Goal: Information Seeking & Learning: Learn about a topic

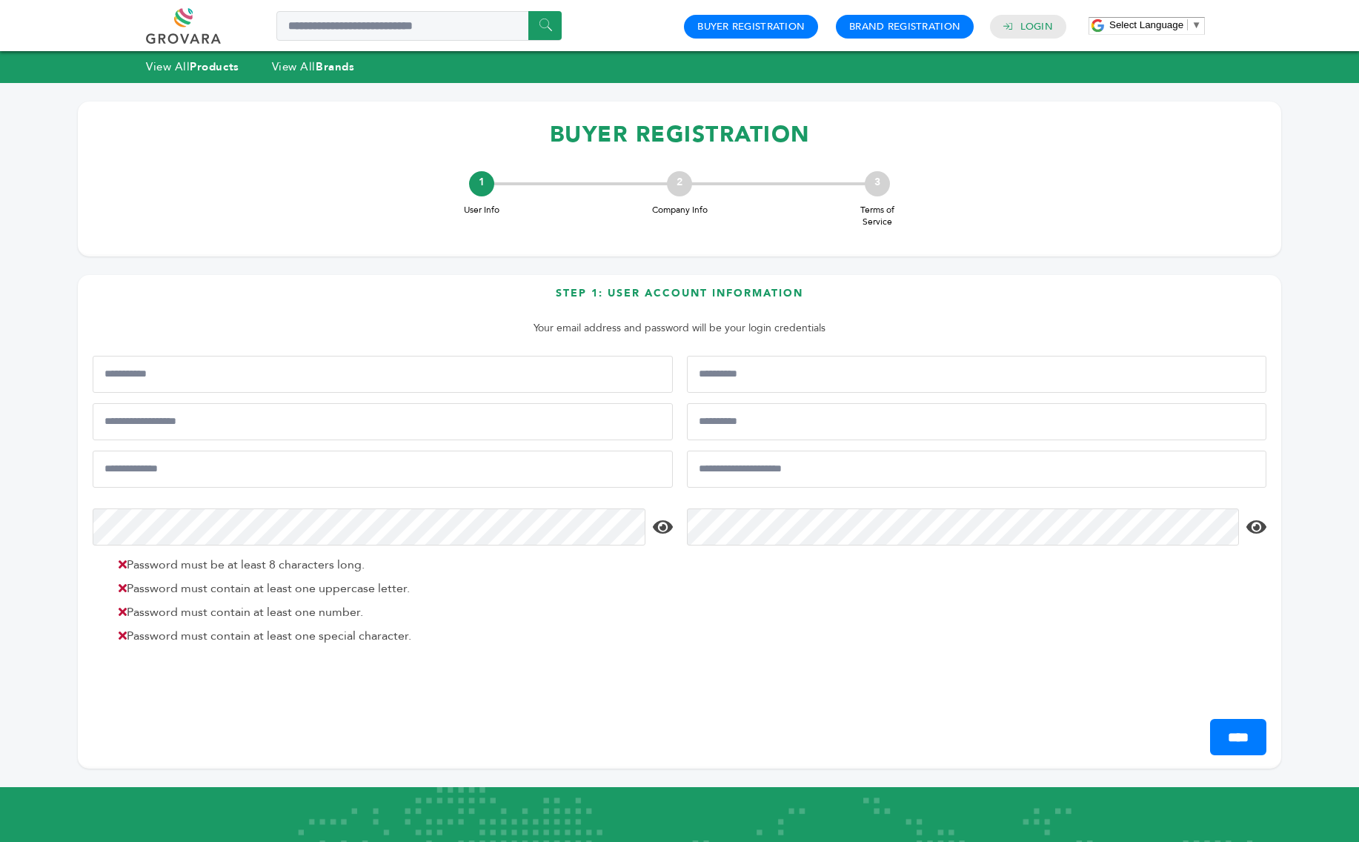
click at [202, 28] on link at bounding box center [200, 26] width 108 height 36
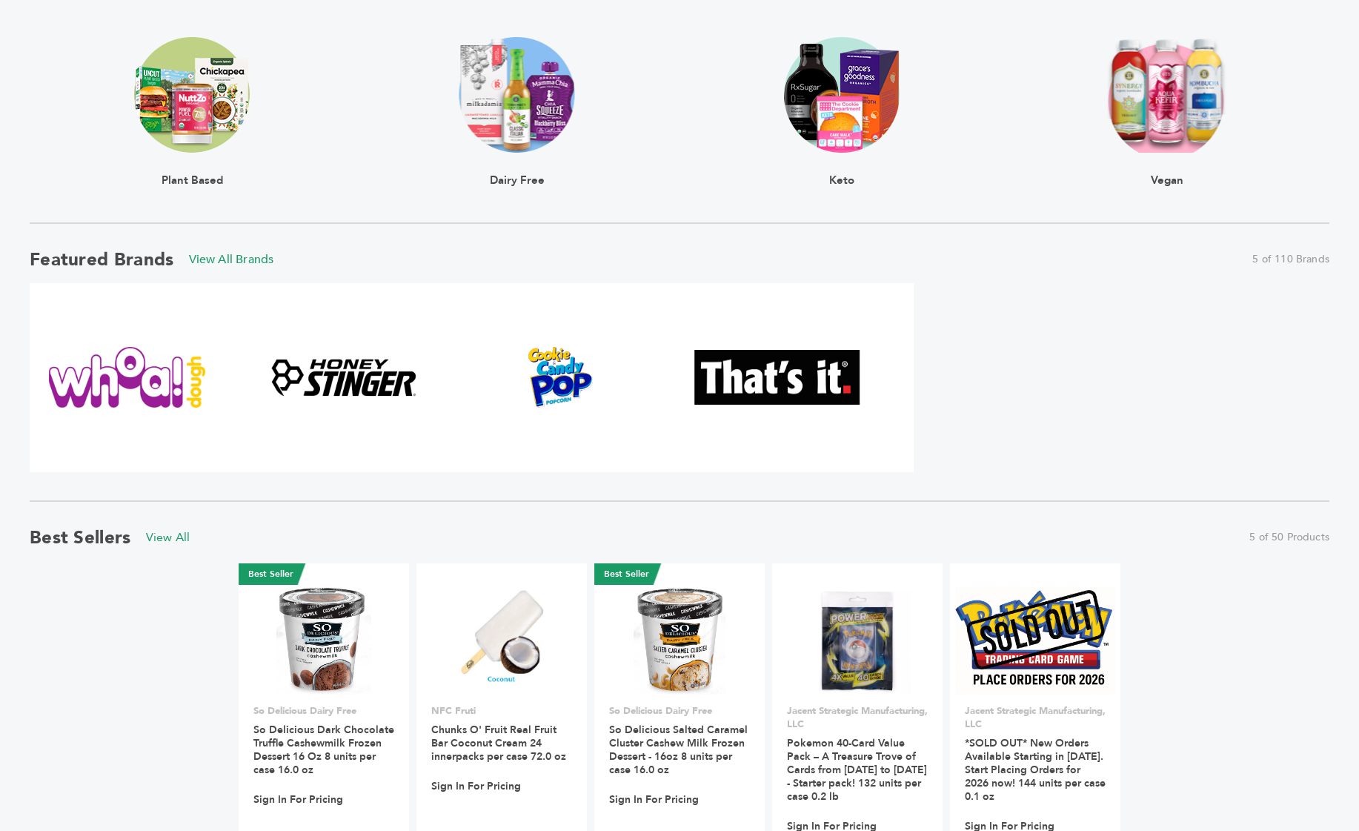
scroll to position [543, 0]
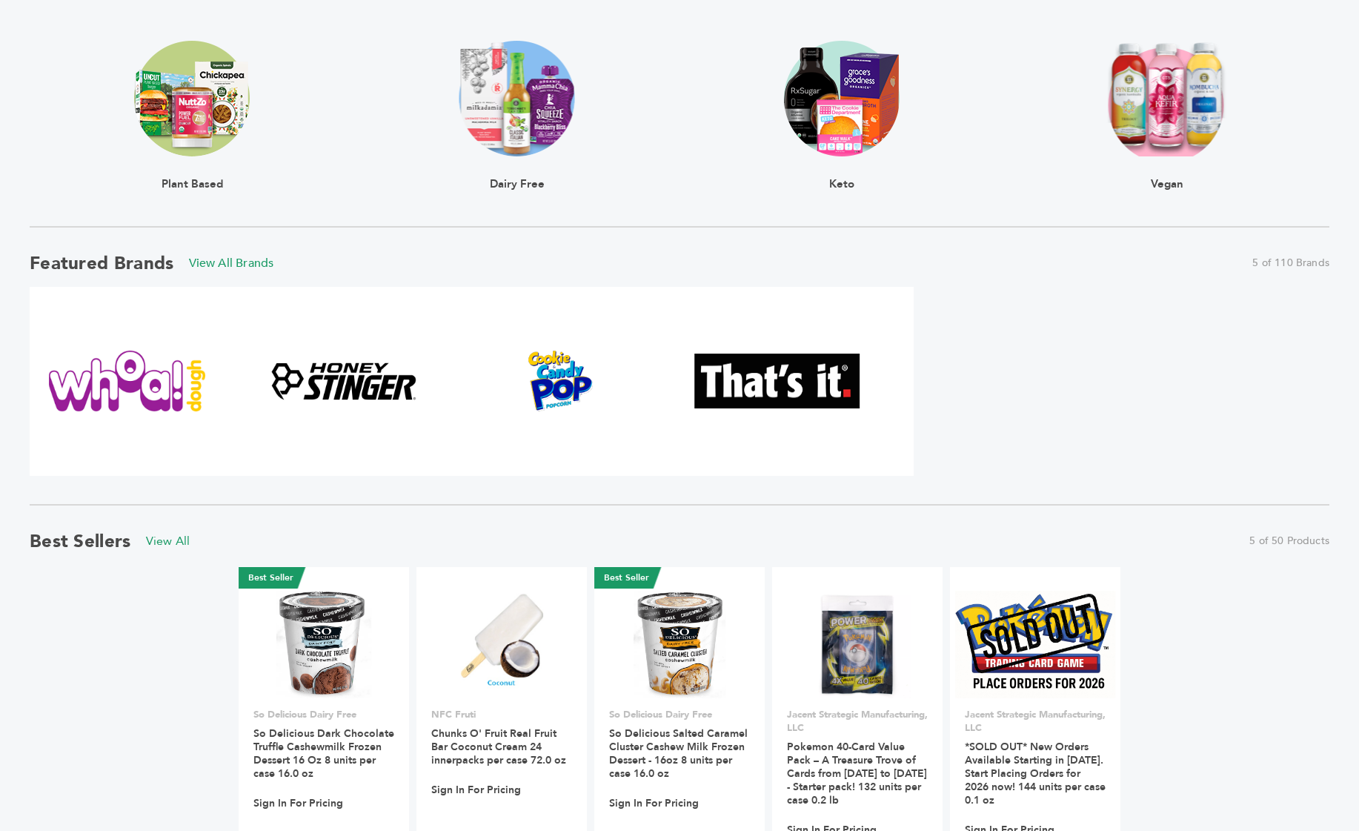
click at [840, 411] on div at bounding box center [777, 381] width 194 height 189
click at [829, 391] on img at bounding box center [776, 381] width 165 height 55
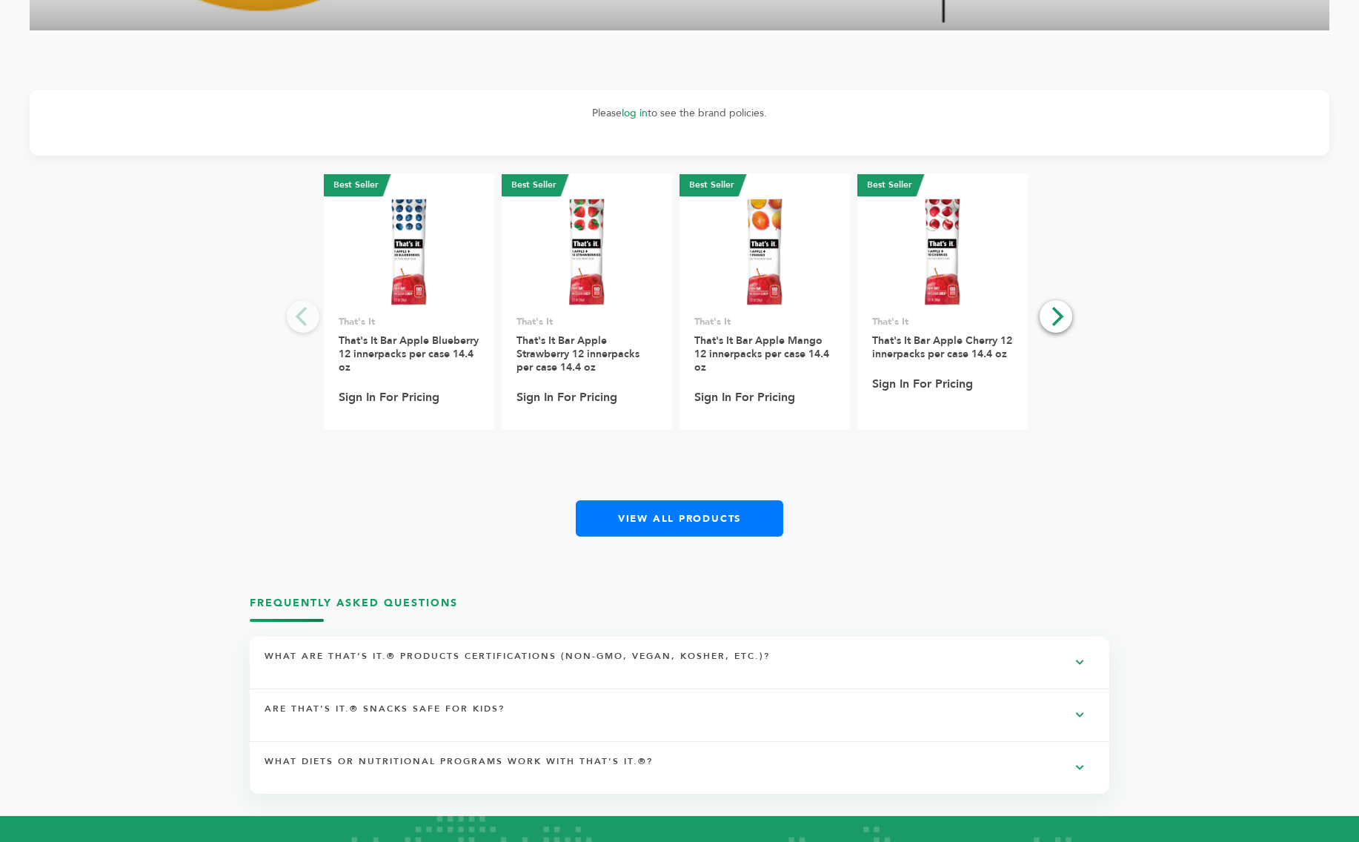
scroll to position [2486, 0]
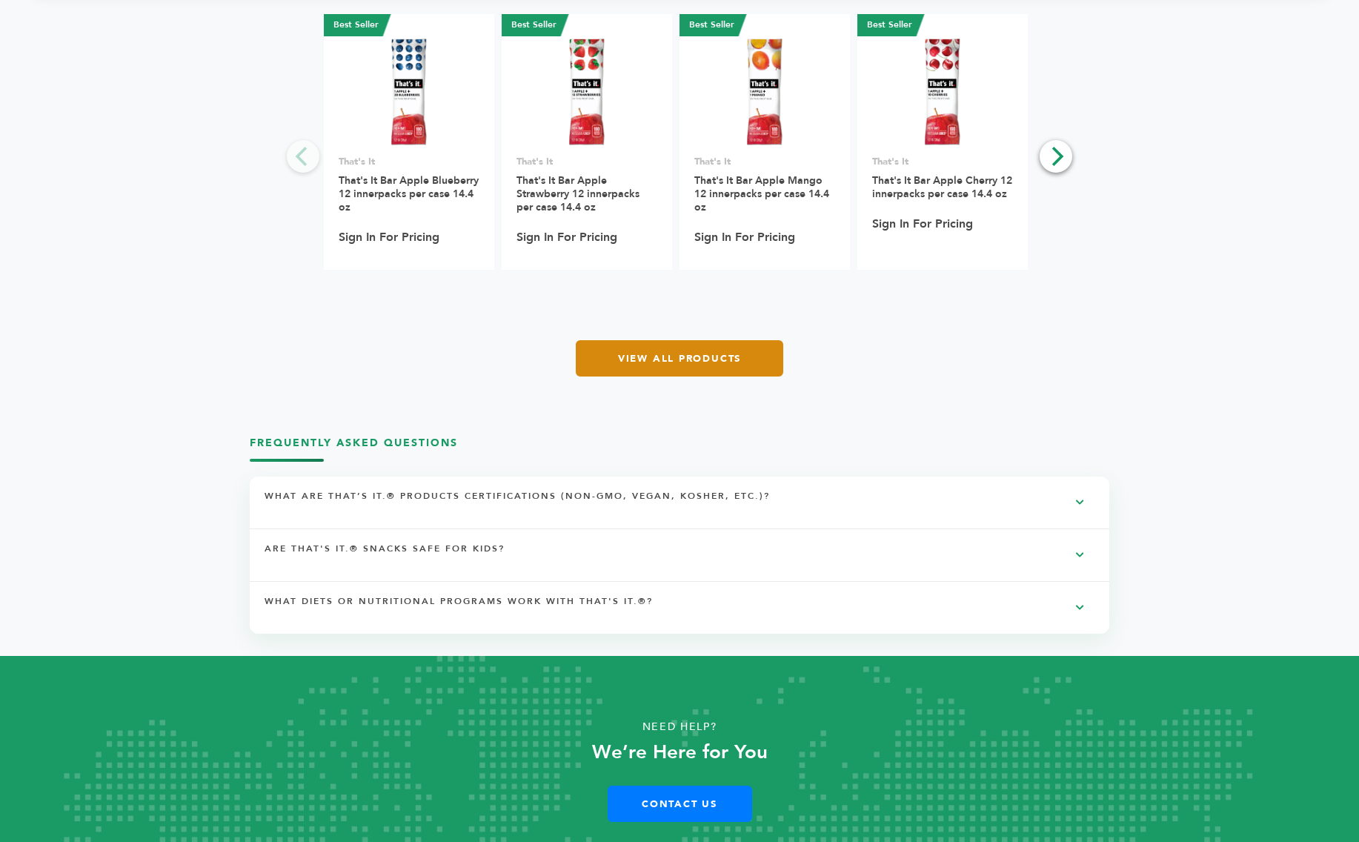
click at [608, 341] on link "View All Products" at bounding box center [680, 358] width 208 height 36
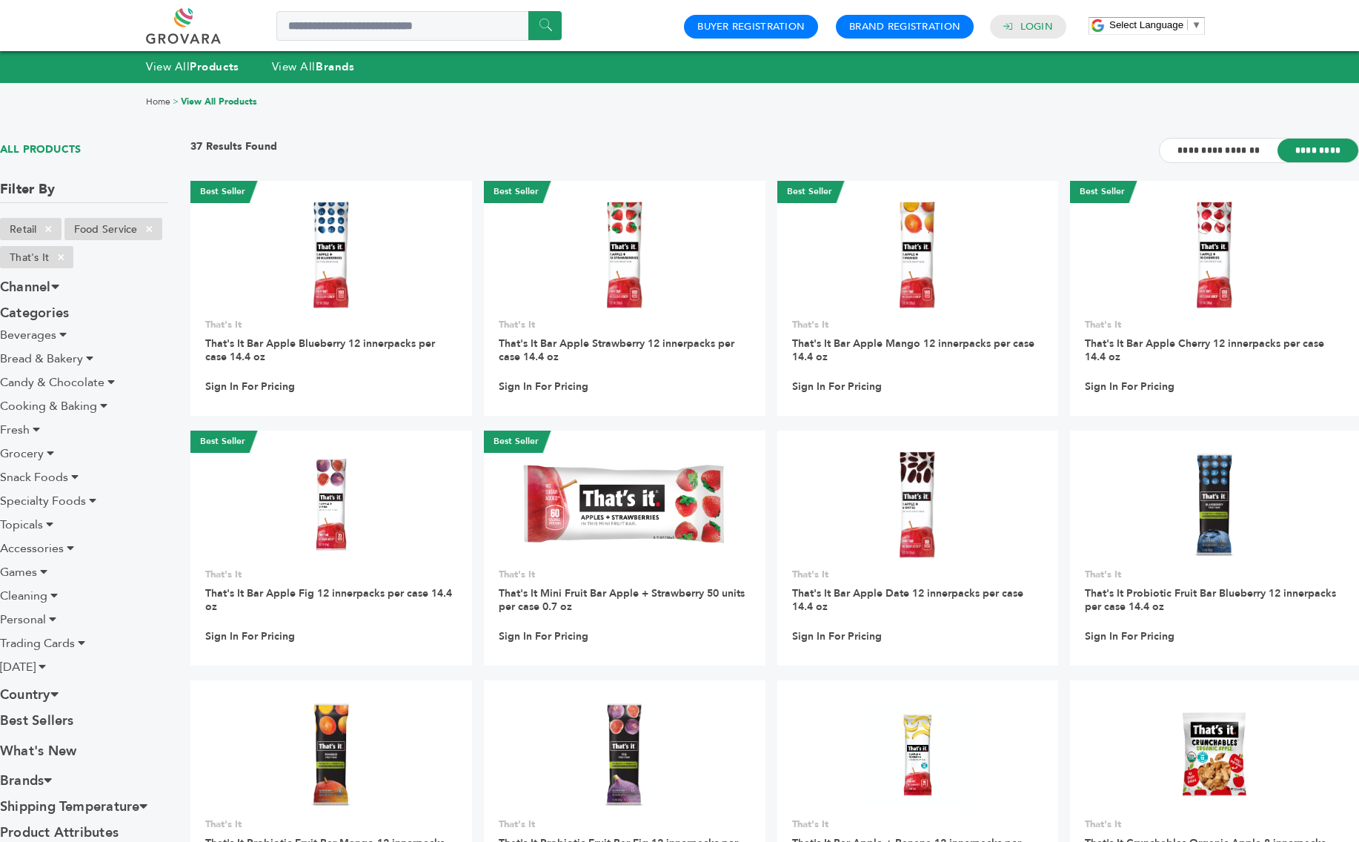
click at [183, 25] on link at bounding box center [200, 26] width 108 height 36
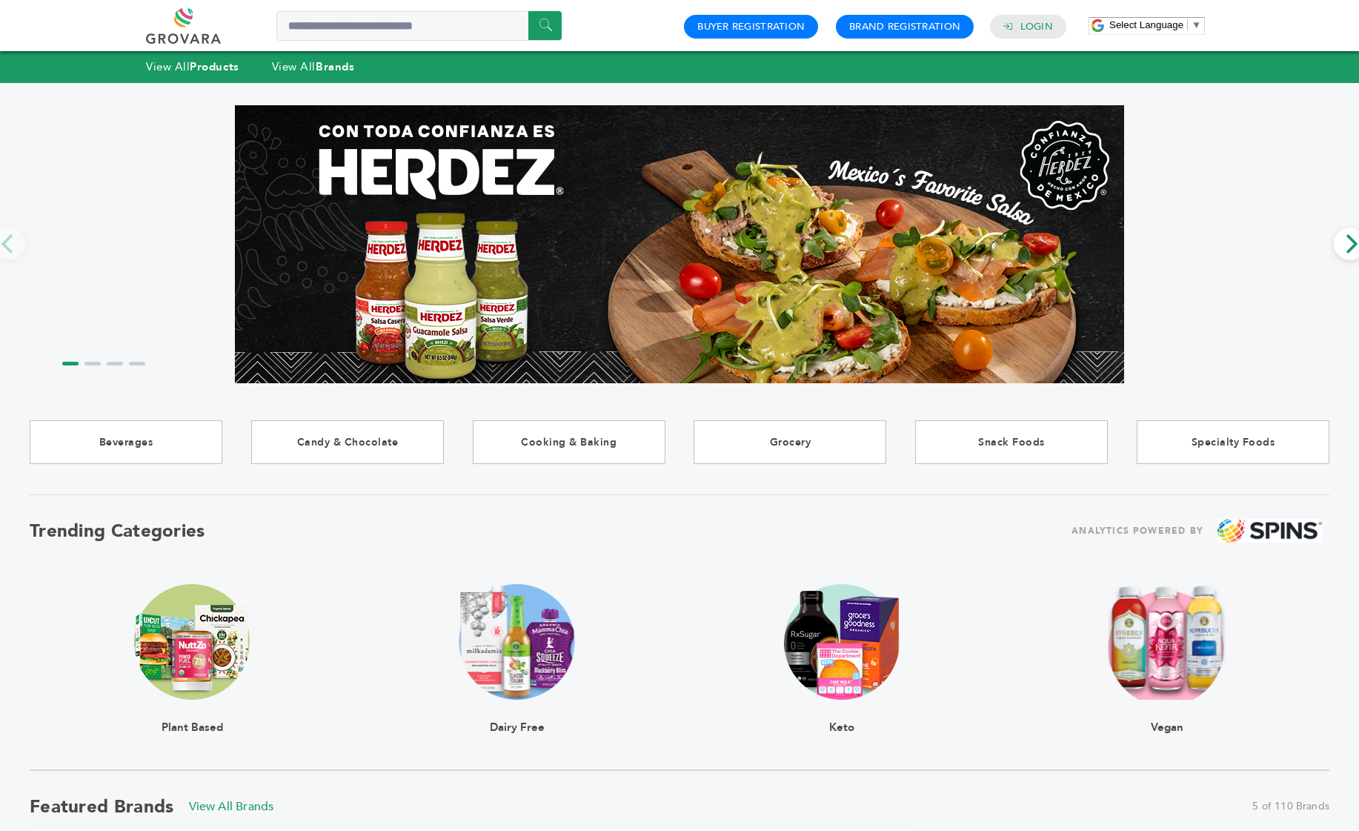
click at [543, 632] on img at bounding box center [517, 642] width 116 height 116
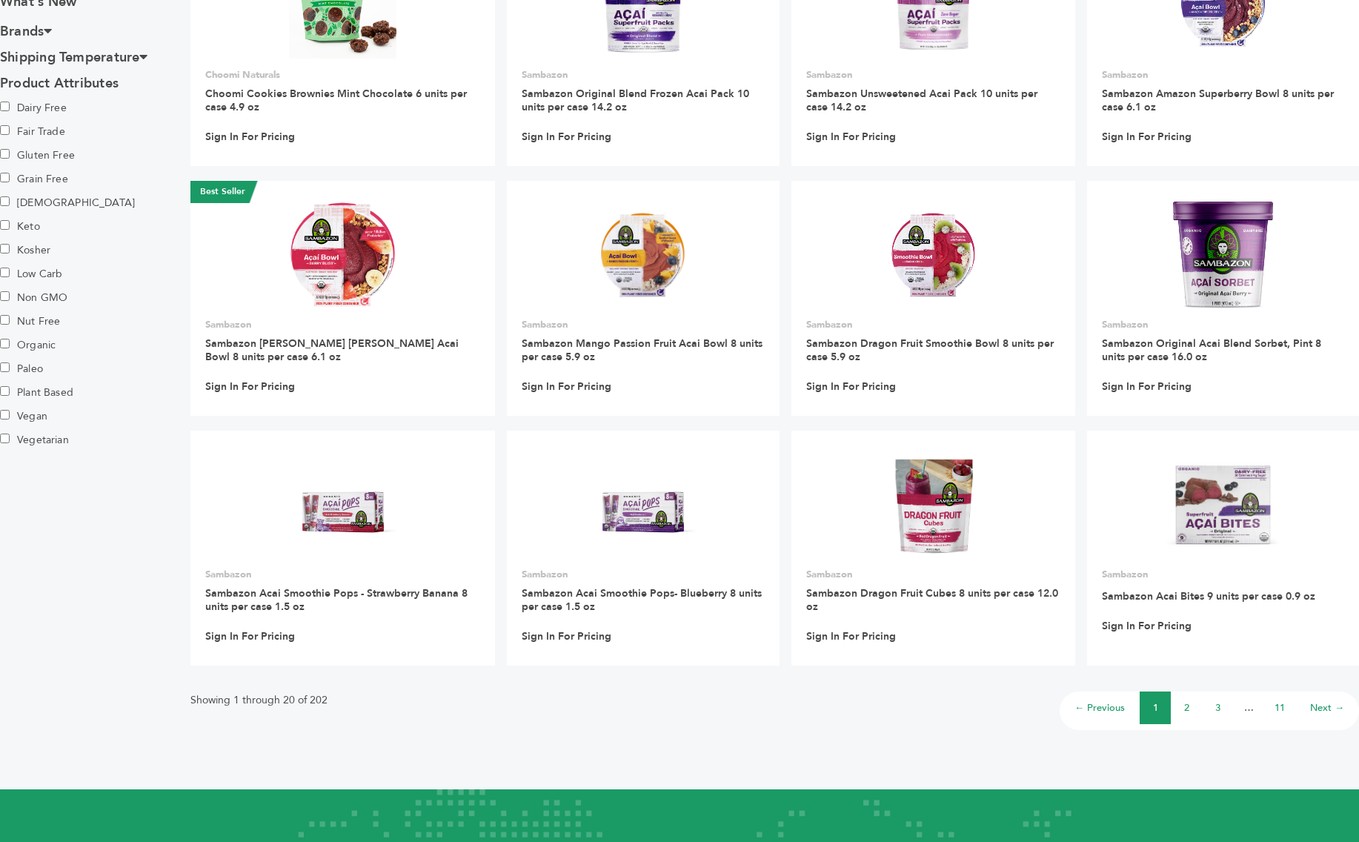
scroll to position [908, 0]
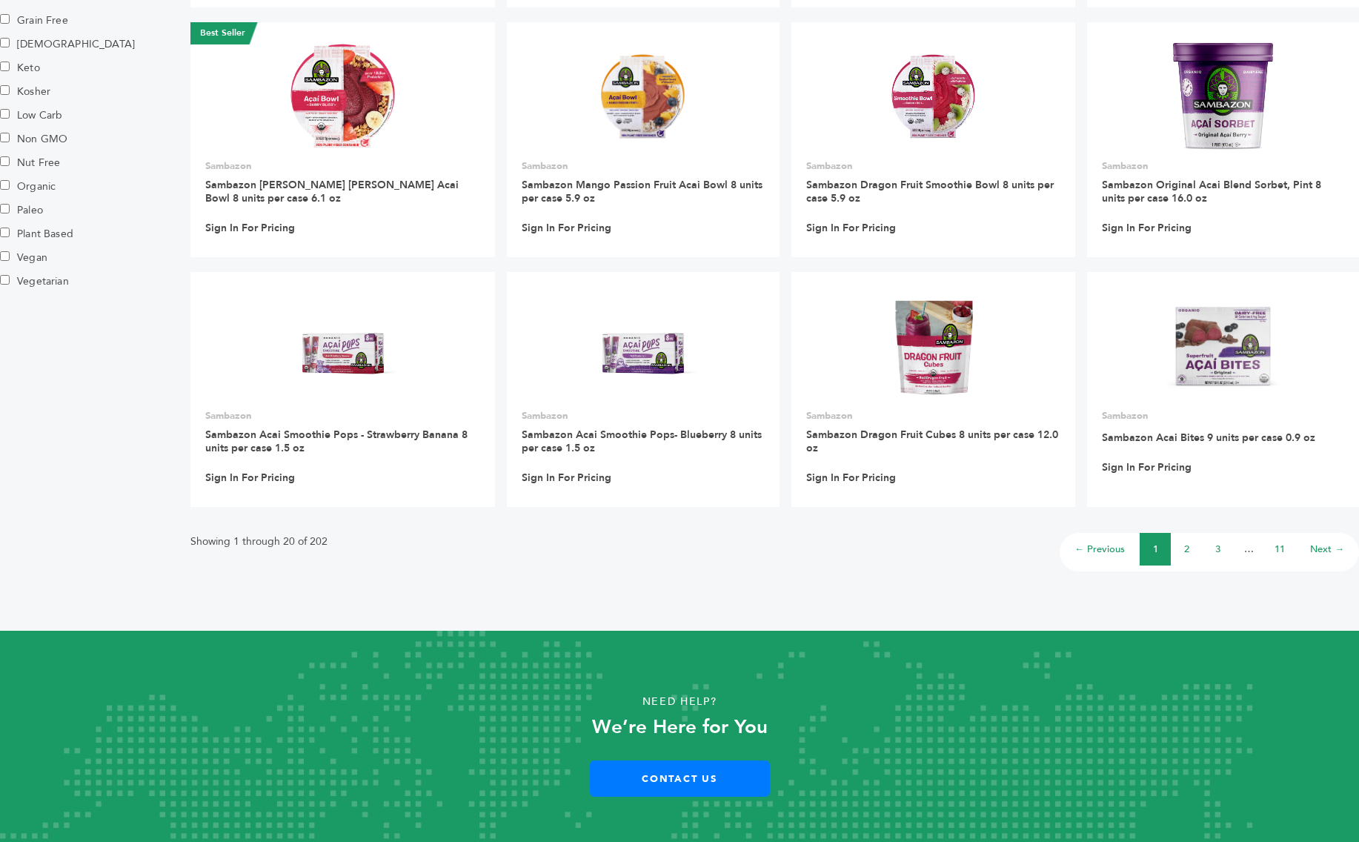
click at [1184, 545] on link "2" at bounding box center [1186, 548] width 5 height 13
